Goal: Navigation & Orientation: Find specific page/section

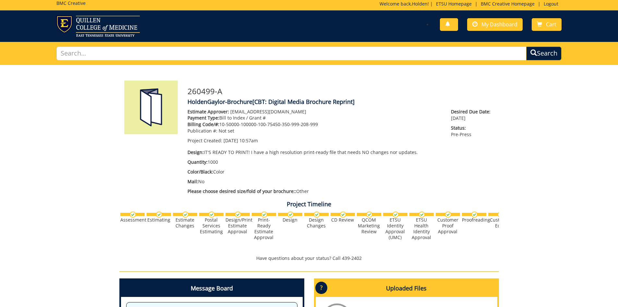
scroll to position [67, 0]
click at [498, 27] on span "My Dashboard" at bounding box center [500, 24] width 36 height 7
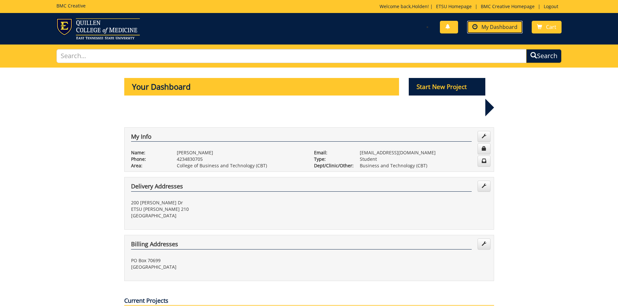
click at [514, 26] on span "My Dashboard" at bounding box center [500, 26] width 36 height 7
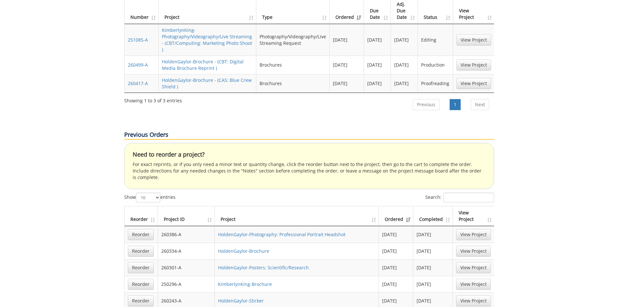
scroll to position [260, 0]
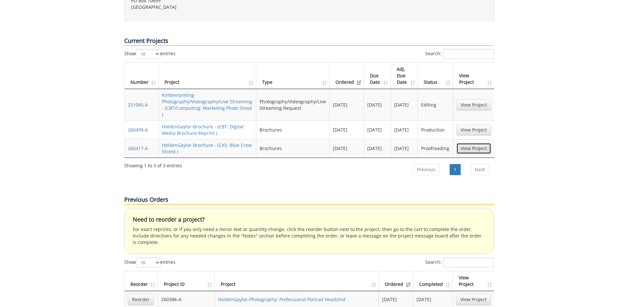
click at [474, 143] on link "View Project" at bounding box center [474, 148] width 35 height 11
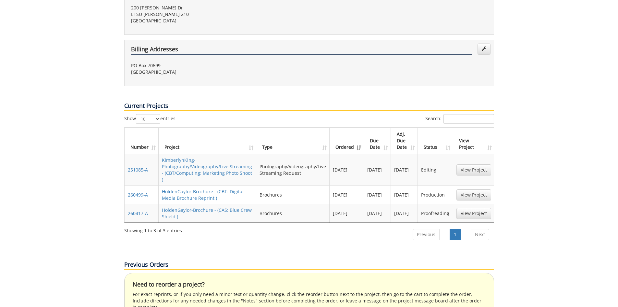
scroll to position [0, 1]
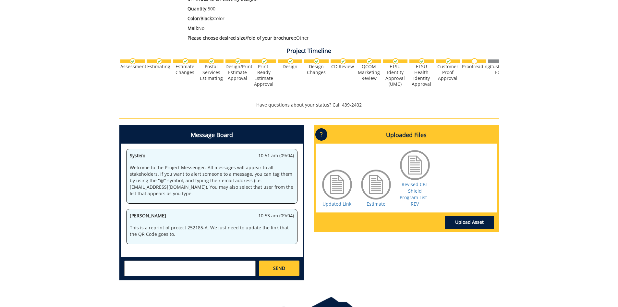
scroll to position [195, 0]
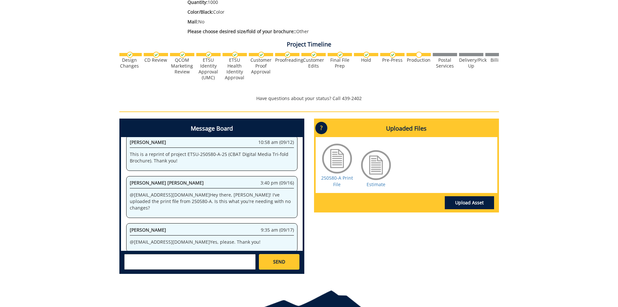
scroll to position [0, 255]
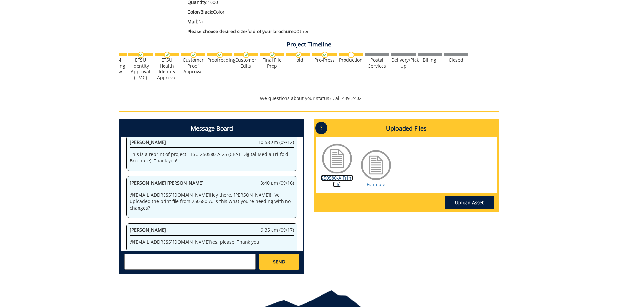
click at [339, 176] on link "250580-A Print File" at bounding box center [337, 181] width 32 height 13
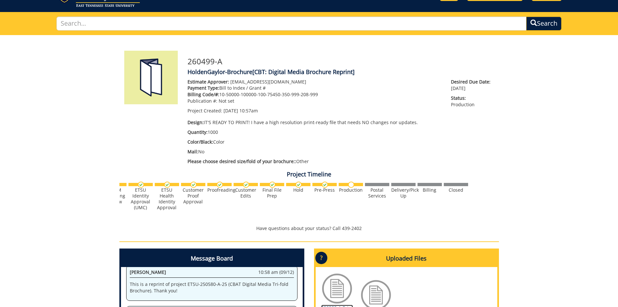
scroll to position [0, 0]
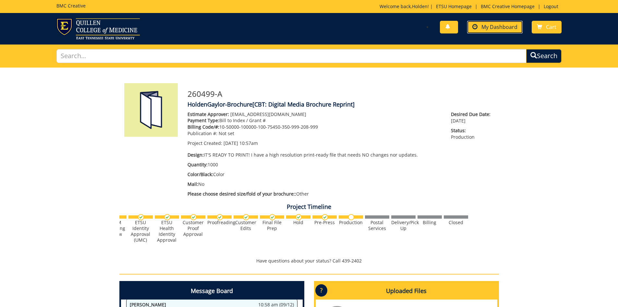
click at [502, 22] on link "My Dashboard" at bounding box center [495, 27] width 56 height 13
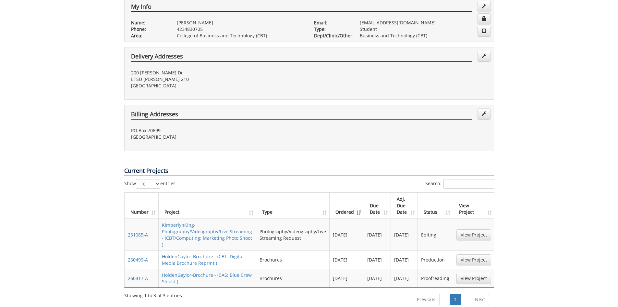
scroll to position [227, 0]
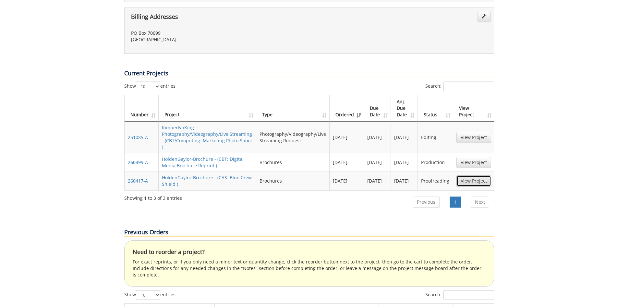
click at [484, 175] on link "View Project" at bounding box center [474, 180] width 35 height 11
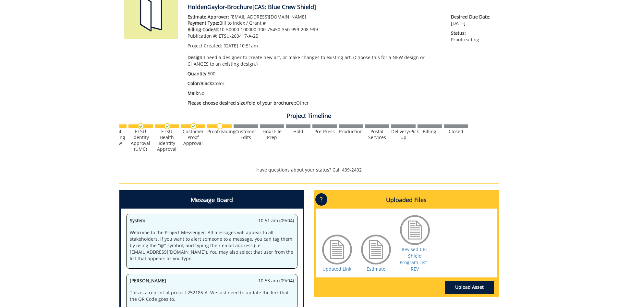
scroll to position [130, 0]
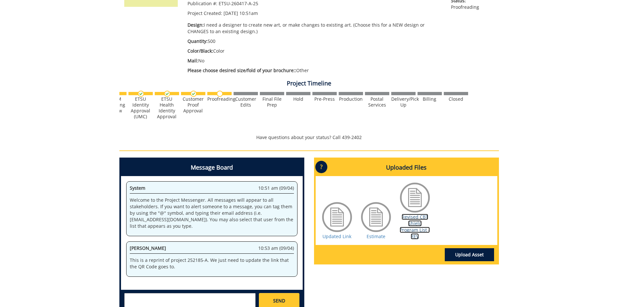
click at [414, 220] on link "Revised CBT Shield Program List - REV" at bounding box center [415, 227] width 30 height 26
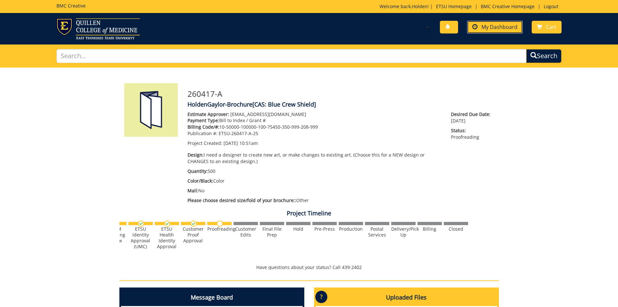
click at [498, 28] on span "My Dashboard" at bounding box center [500, 26] width 36 height 7
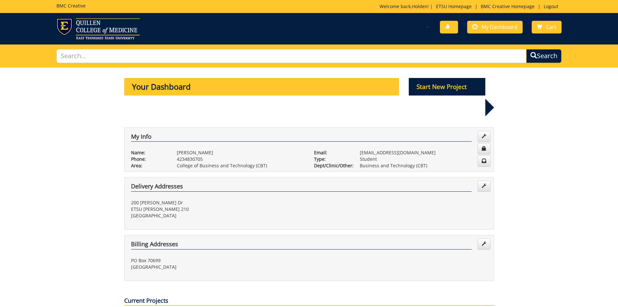
scroll to position [195, 0]
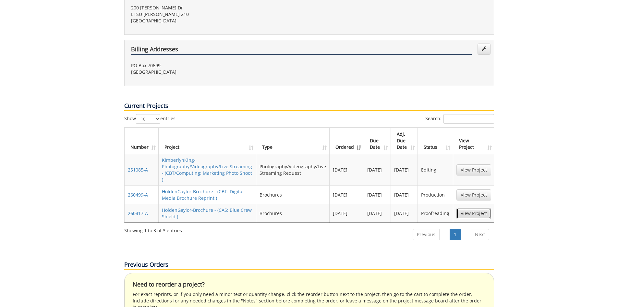
click at [457, 208] on link "View Project" at bounding box center [474, 213] width 35 height 11
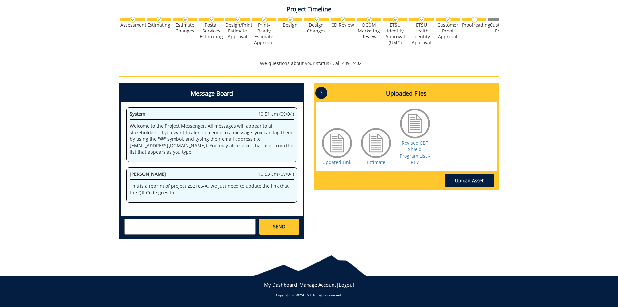
scroll to position [9, 0]
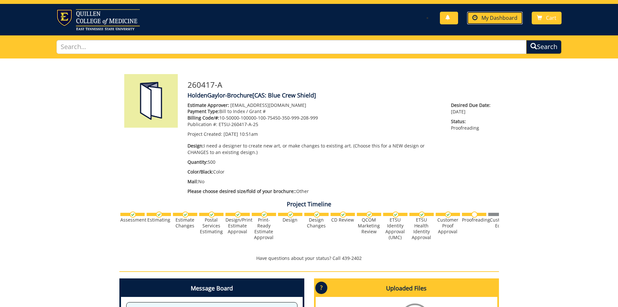
click at [503, 15] on span "My Dashboard" at bounding box center [500, 17] width 36 height 7
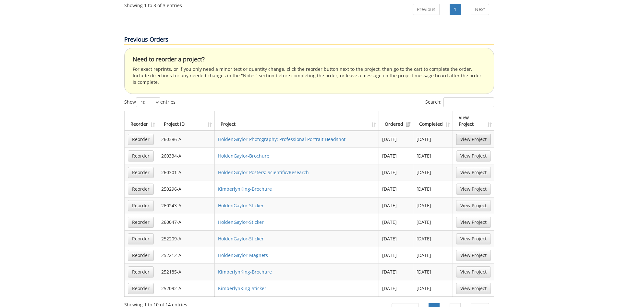
scroll to position [257, 0]
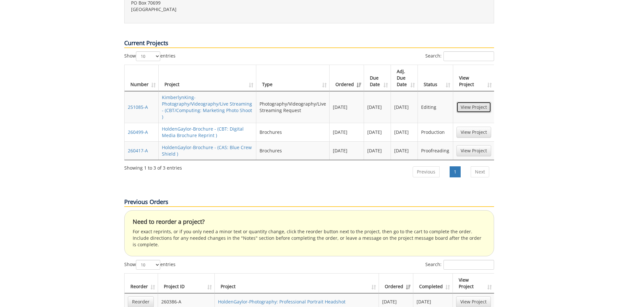
click at [481, 102] on link "View Project" at bounding box center [474, 107] width 35 height 11
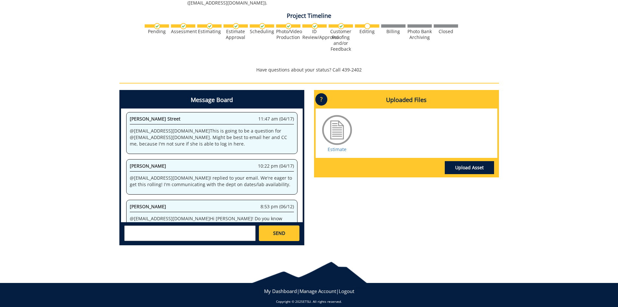
scroll to position [598, 0]
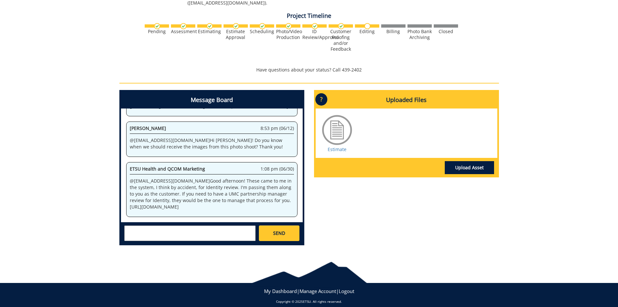
drag, startPoint x: 251, startPoint y: 200, endPoint x: 127, endPoint y: 185, distance: 124.6
click at [127, 185] on div "ETSU Health and QCOM Marketing 1:08 pm (06/30) @ [EMAIL_ADDRESS][DOMAIN_NAME] G…" at bounding box center [211, 189] width 171 height 55
click at [195, 180] on p "@ [EMAIL_ADDRESS][DOMAIN_NAME] Good afternoon! These came to me in the system, …" at bounding box center [212, 194] width 164 height 32
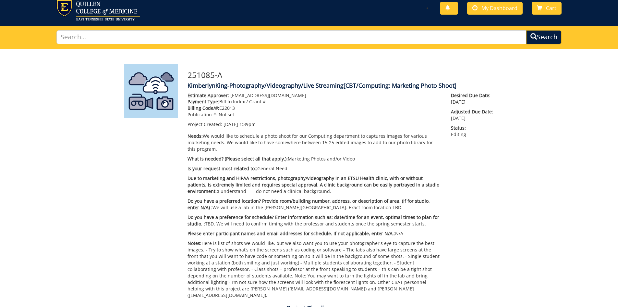
scroll to position [0, 0]
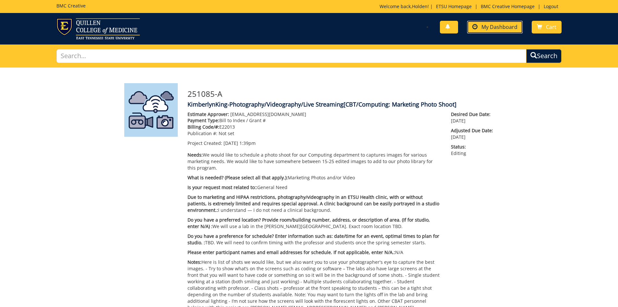
click at [484, 21] on link "My Dashboard" at bounding box center [495, 27] width 56 height 13
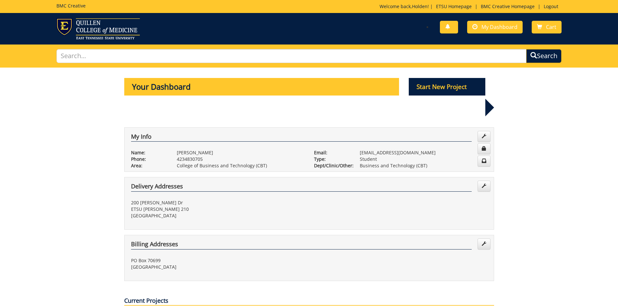
scroll to position [195, 0]
